Goal: Task Accomplishment & Management: Complete application form

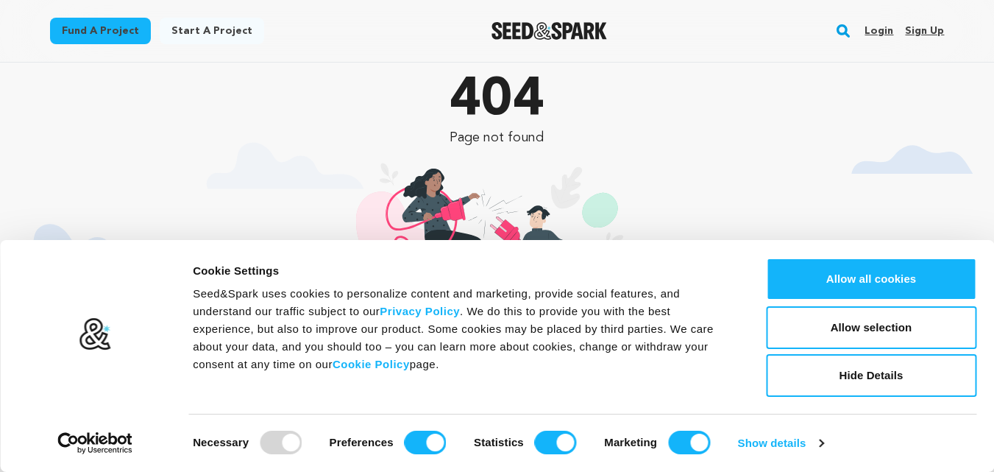
click at [924, 30] on link "Sign up" at bounding box center [924, 31] width 39 height 24
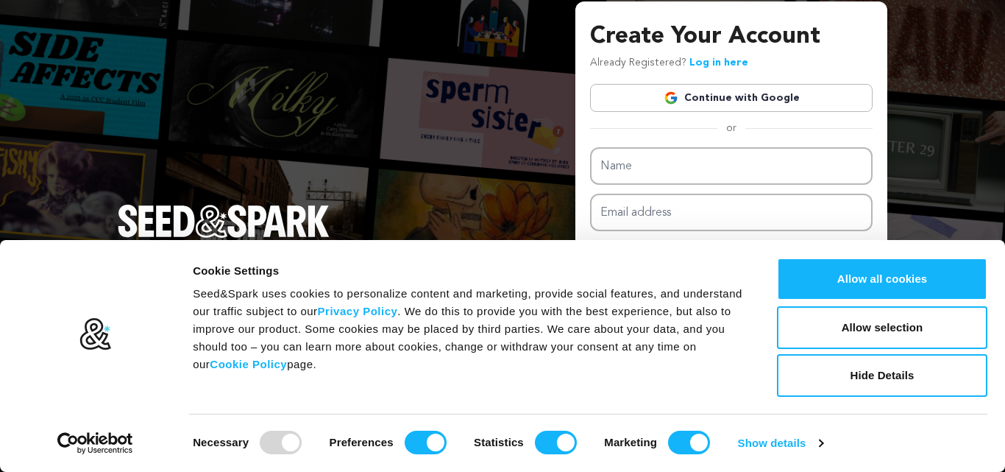
click at [896, 275] on button "Allow all cookies" at bounding box center [882, 279] width 210 height 43
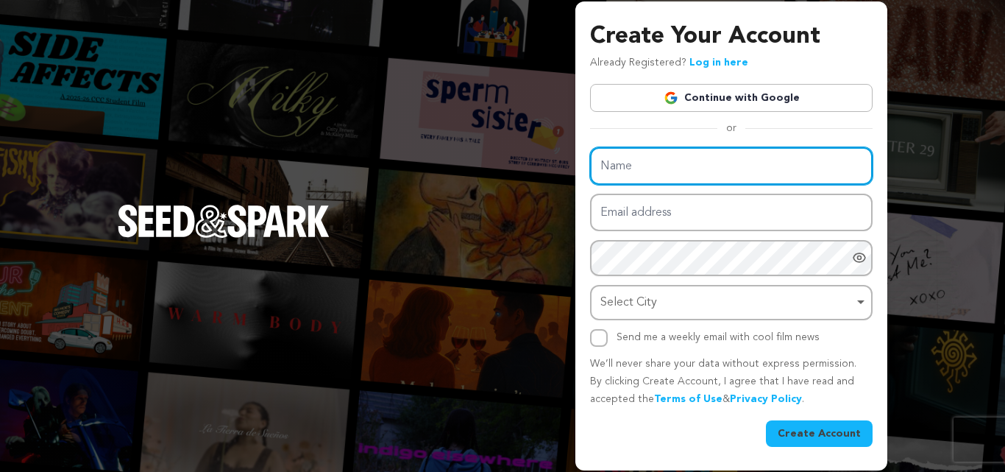
click at [687, 183] on input "Name" at bounding box center [731, 166] width 283 height 38
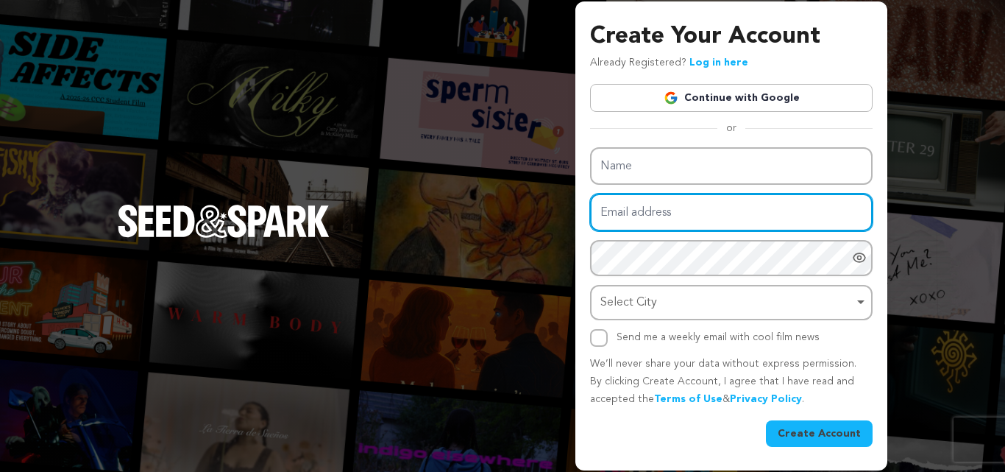
click at [661, 227] on input "Email address" at bounding box center [731, 213] width 283 height 38
type input "[EMAIL_ADDRESS][DOMAIN_NAME]"
drag, startPoint x: 601, startPoint y: 212, endPoint x: 673, endPoint y: 216, distance: 71.5
click at [673, 216] on input "[EMAIL_ADDRESS][DOMAIN_NAME]" at bounding box center [731, 213] width 283 height 38
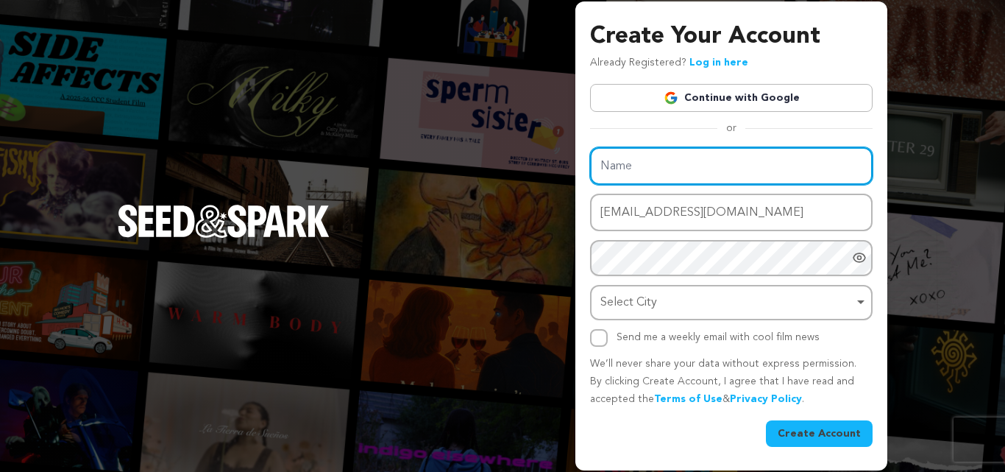
click at [637, 172] on input "Name" at bounding box center [731, 166] width 283 height 38
paste input "vitalityextracts"
click at [640, 174] on input "vitalityextracts" at bounding box center [731, 166] width 283 height 38
click at [636, 174] on input "vitalityextracts" at bounding box center [731, 166] width 283 height 38
click at [608, 171] on input "vitality extracts" at bounding box center [731, 166] width 283 height 38
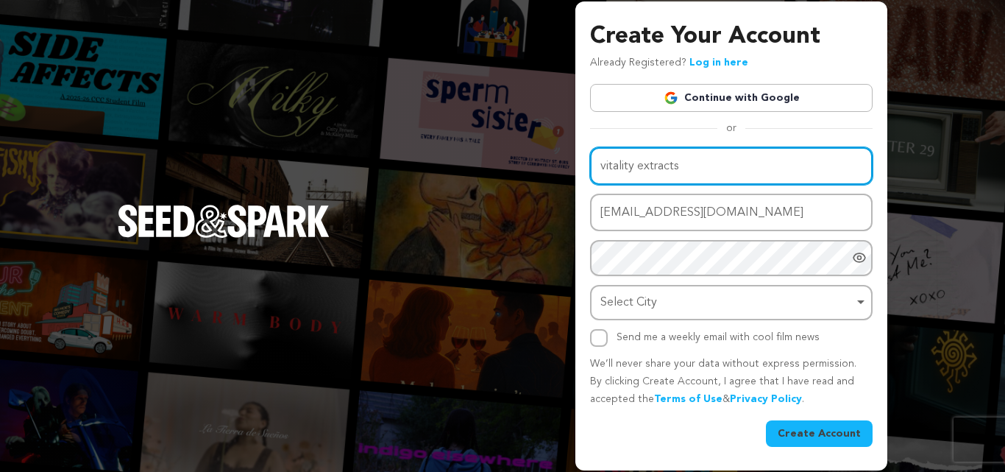
click at [605, 171] on input "vitality extracts" at bounding box center [731, 166] width 283 height 38
click at [641, 169] on input "Vitality extracts" at bounding box center [731, 166] width 283 height 38
click at [645, 170] on input "Vitality extracts" at bounding box center [731, 166] width 283 height 38
type input "Vitality Extracts"
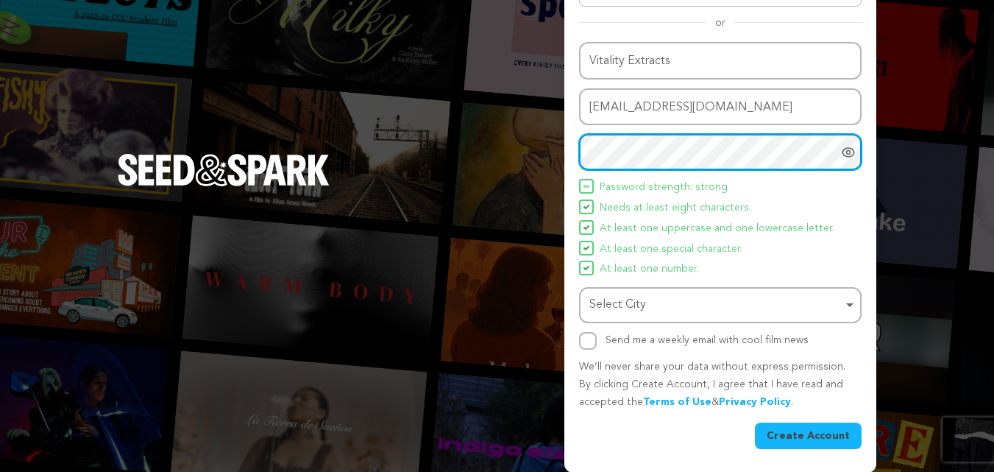
scroll to position [105, 0]
click at [645, 305] on div "Select City Remove item" at bounding box center [716, 304] width 253 height 21
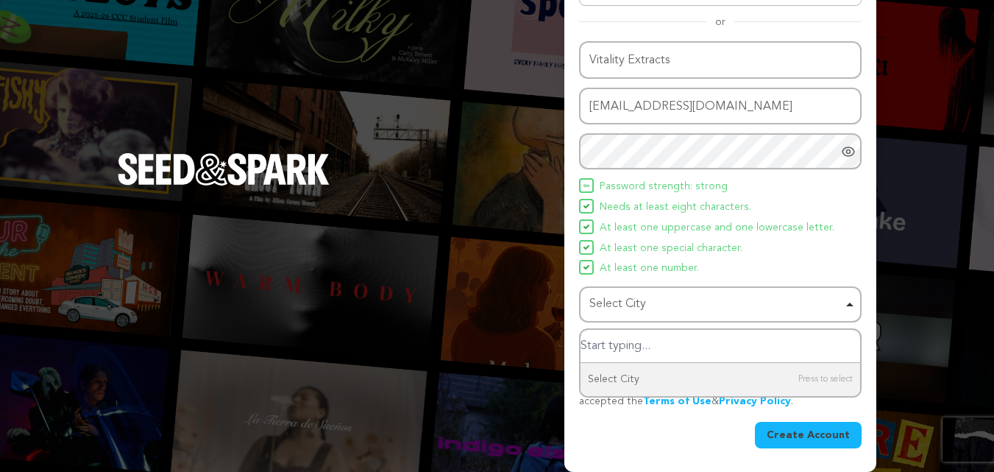
click at [635, 341] on input "Select City" at bounding box center [721, 346] width 280 height 33
click at [701, 446] on div "Create Account" at bounding box center [720, 435] width 283 height 26
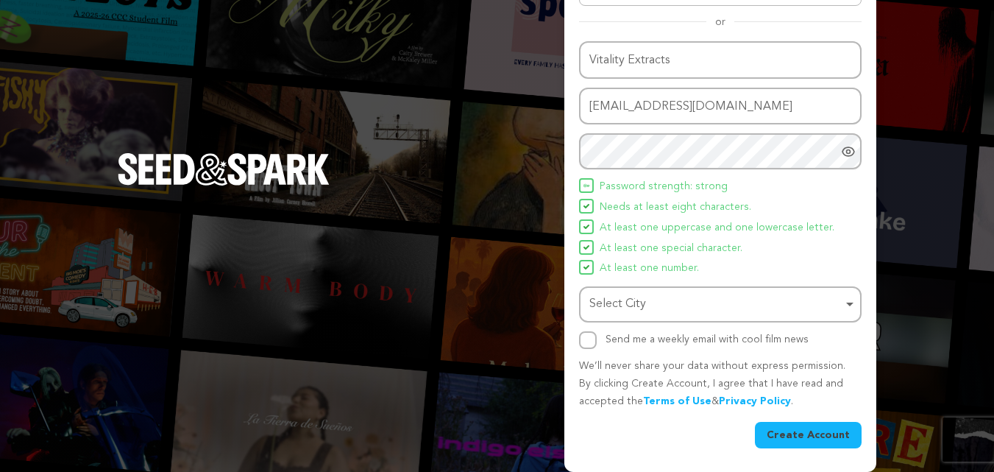
click at [808, 434] on button "Create Account" at bounding box center [808, 435] width 107 height 26
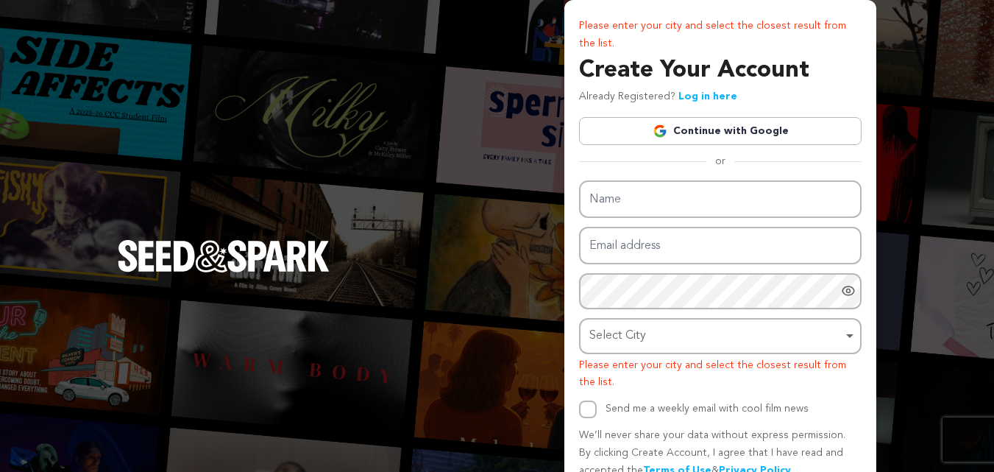
click at [715, 219] on div "Name Email address Password Password must have at least 8 characters. Password …" at bounding box center [720, 299] width 283 height 238
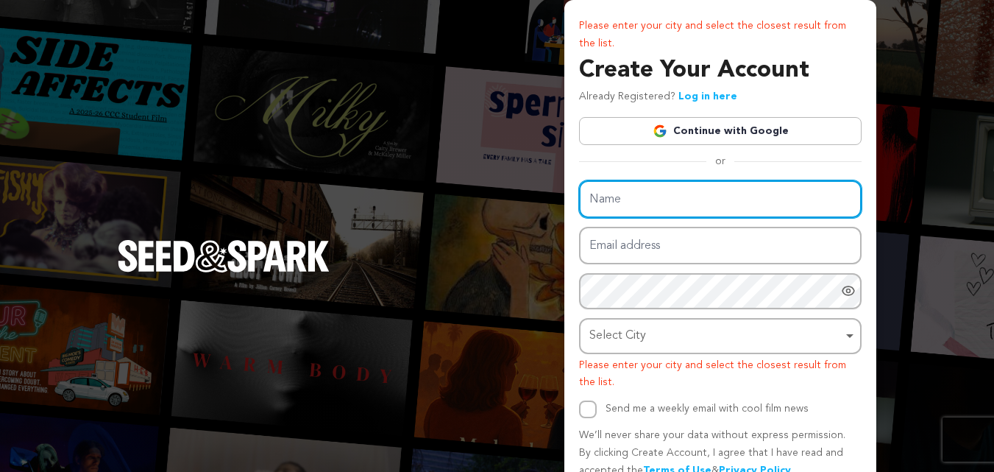
click at [721, 197] on input "Name" at bounding box center [720, 199] width 283 height 38
